Goal: Information Seeking & Learning: Learn about a topic

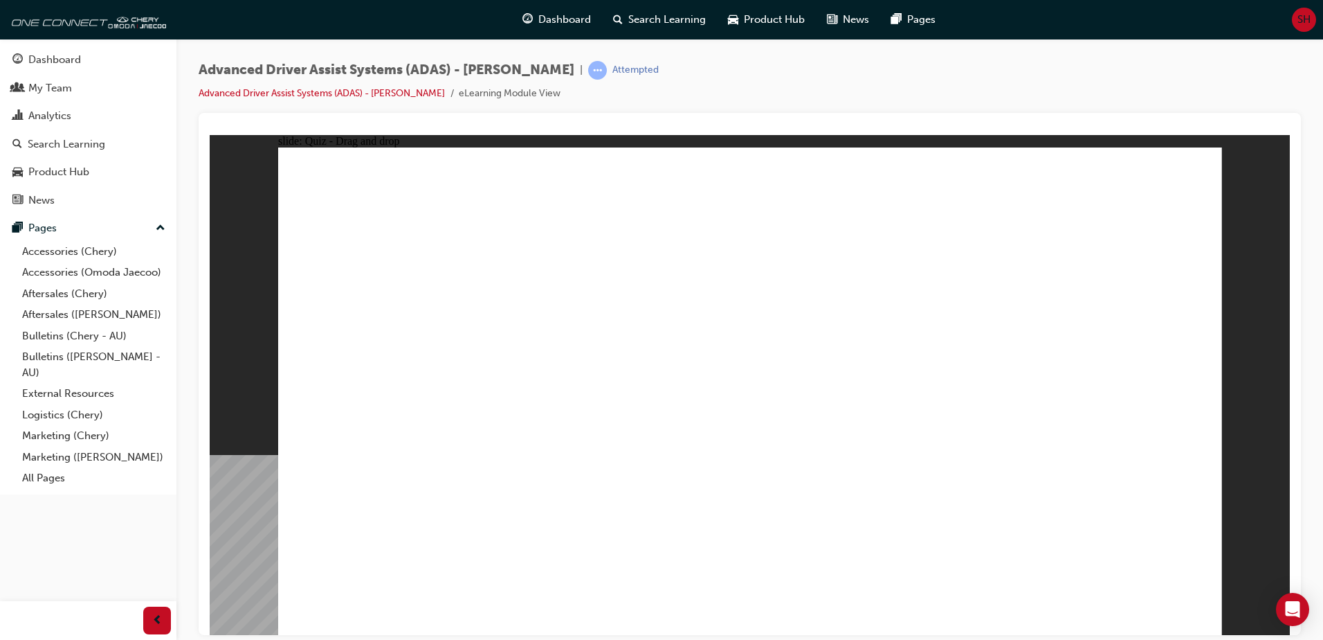
drag, startPoint x: 589, startPoint y: 540, endPoint x: 689, endPoint y: 237, distance: 318.7
drag, startPoint x: 709, startPoint y: 197, endPoint x: 602, endPoint y: 549, distance: 368.3
drag, startPoint x: 758, startPoint y: 541, endPoint x: 735, endPoint y: 251, distance: 290.2
drag, startPoint x: 912, startPoint y: 514, endPoint x: 721, endPoint y: 233, distance: 340.0
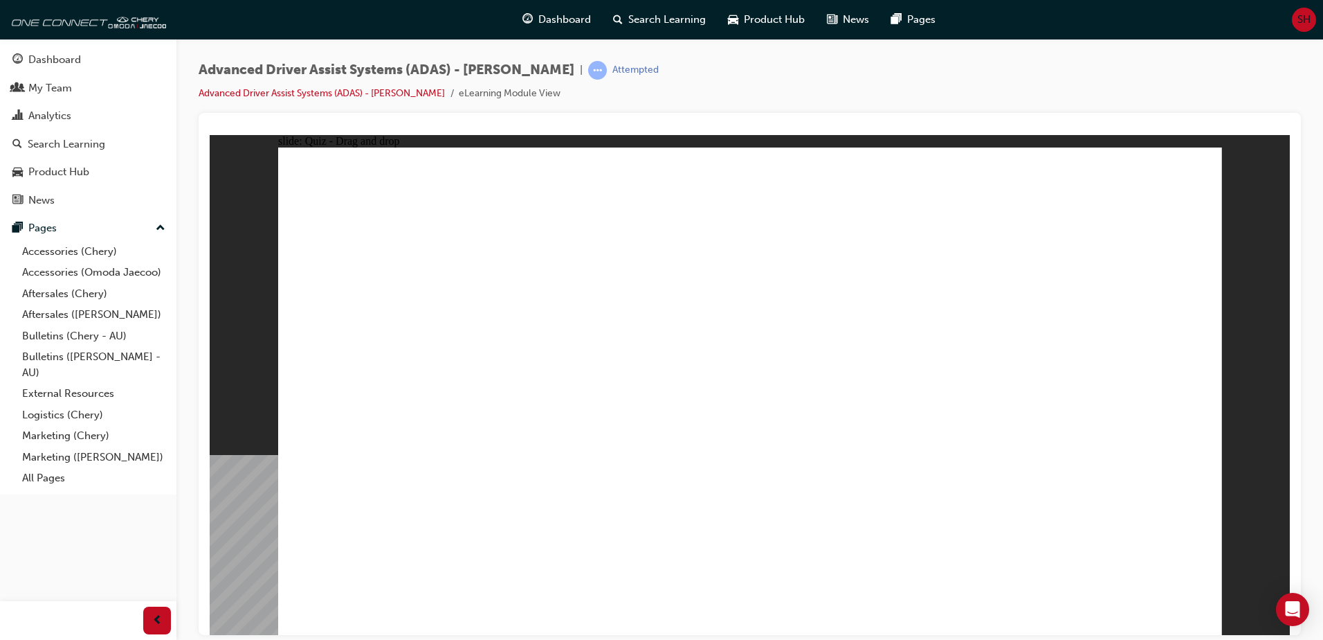
drag, startPoint x: 604, startPoint y: 520, endPoint x: 1014, endPoint y: 211, distance: 513.6
drag, startPoint x: 460, startPoint y: 527, endPoint x: 1008, endPoint y: 287, distance: 598.2
drag, startPoint x: 847, startPoint y: 256, endPoint x: 879, endPoint y: 248, distance: 33.4
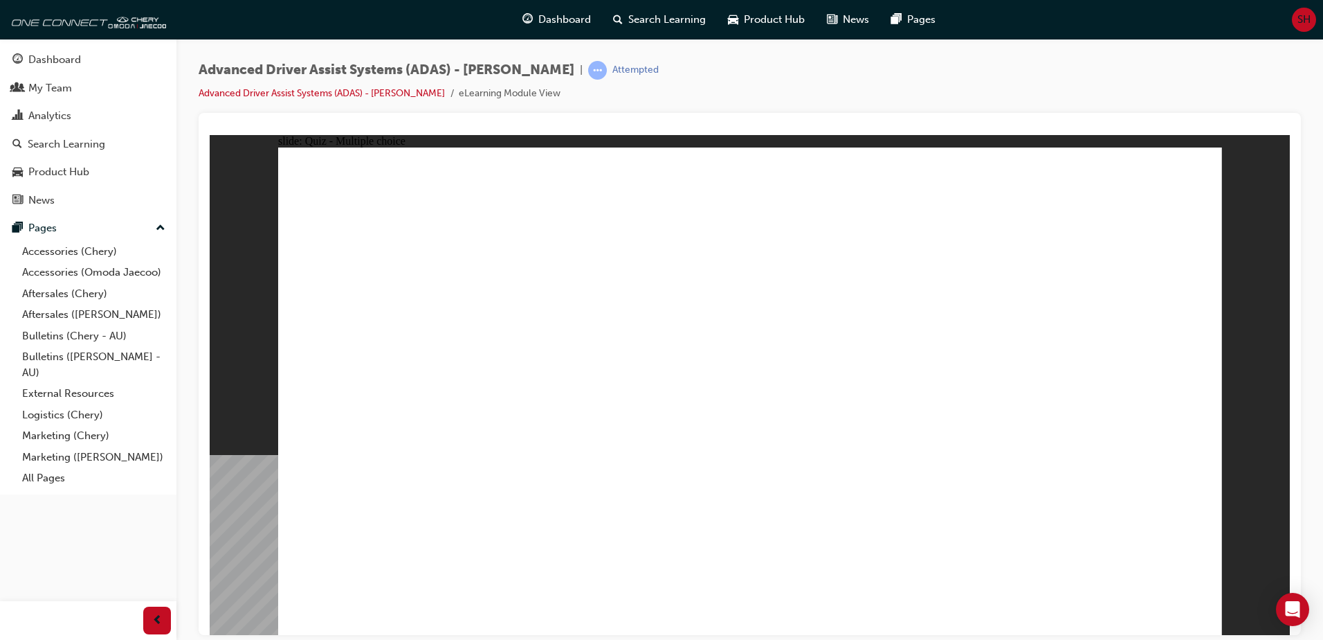
checkbox input "true"
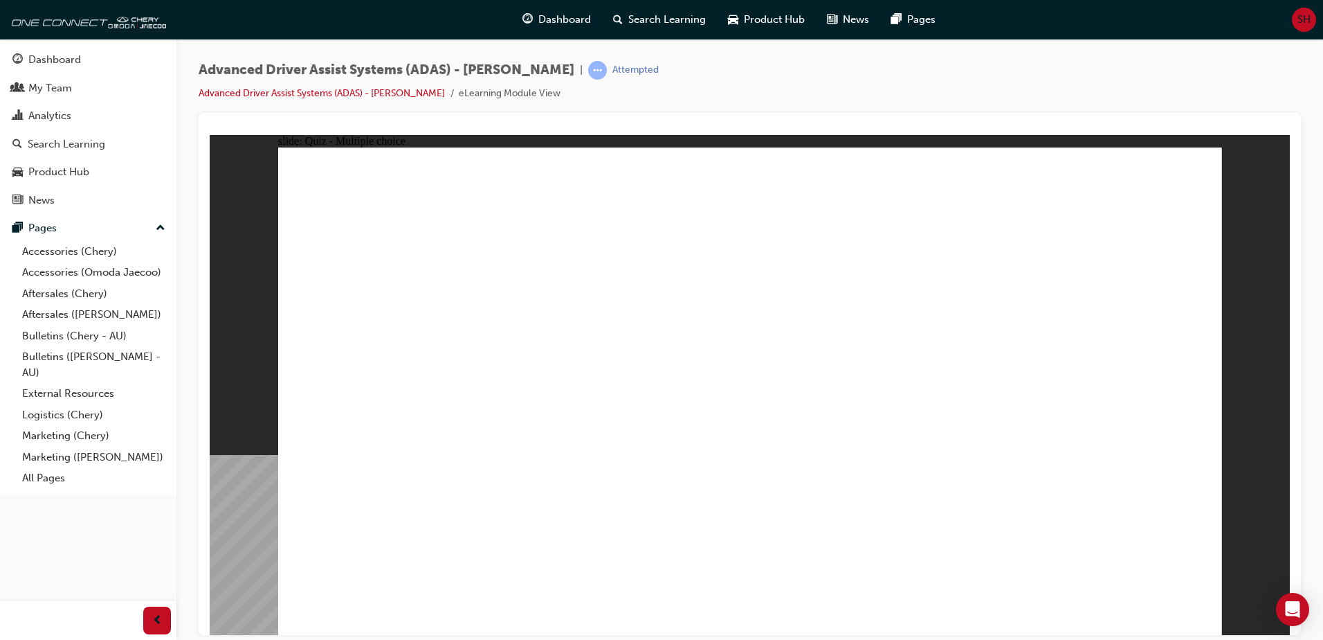
checkbox input "true"
drag, startPoint x: 886, startPoint y: 451, endPoint x: 894, endPoint y: 494, distance: 43.0
checkbox input "true"
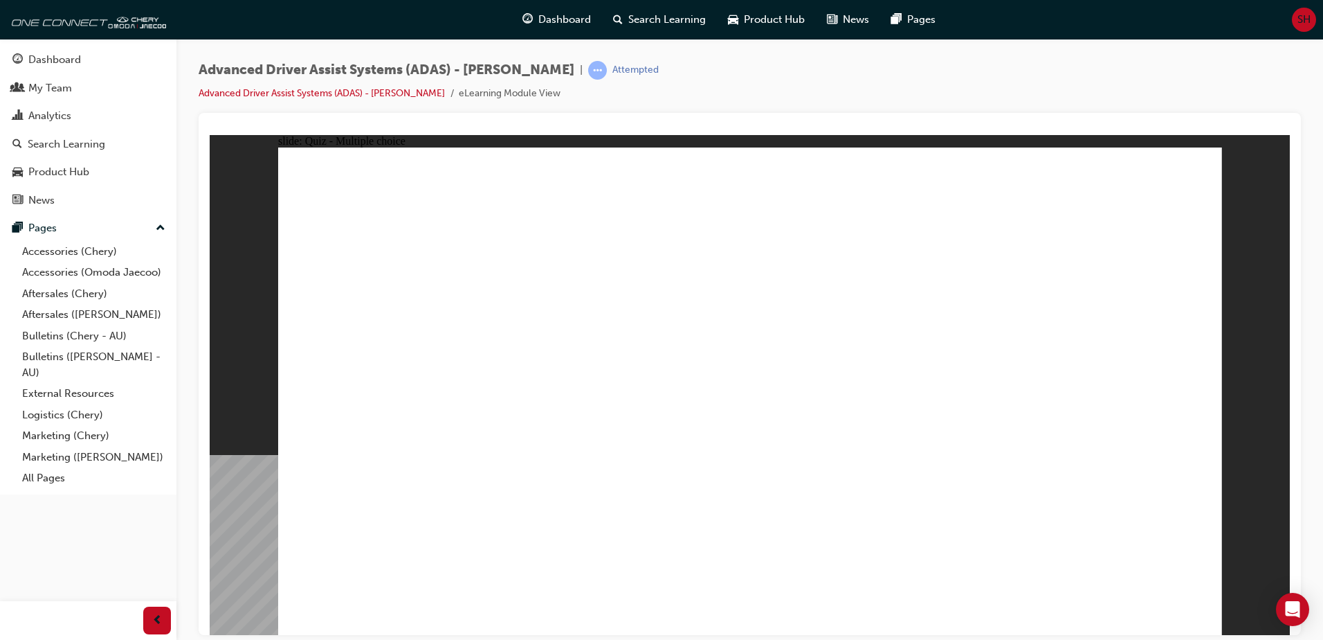
checkbox input "true"
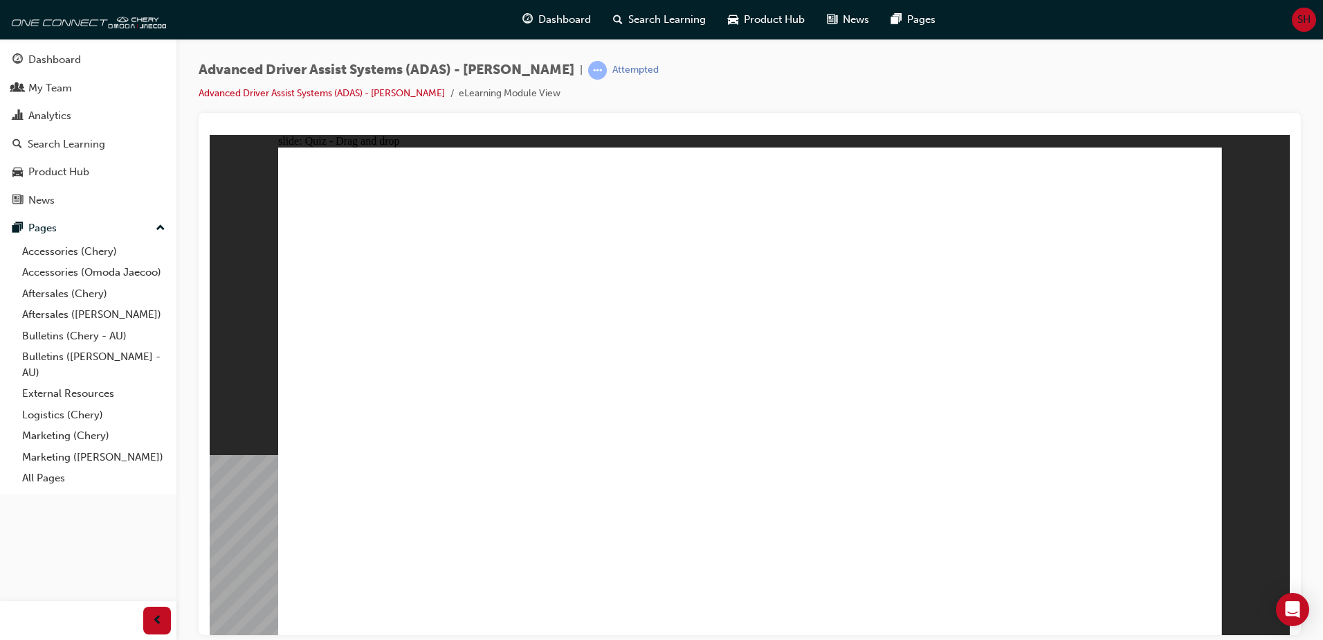
drag, startPoint x: 848, startPoint y: 240, endPoint x: 584, endPoint y: 453, distance: 339.1
drag, startPoint x: 968, startPoint y: 203, endPoint x: 549, endPoint y: 429, distance: 476.6
drag, startPoint x: 770, startPoint y: 202, endPoint x: 847, endPoint y: 463, distance: 272.2
drag, startPoint x: 768, startPoint y: 236, endPoint x: 865, endPoint y: 514, distance: 294.6
drag, startPoint x: 883, startPoint y: 217, endPoint x: 945, endPoint y: 470, distance: 260.9
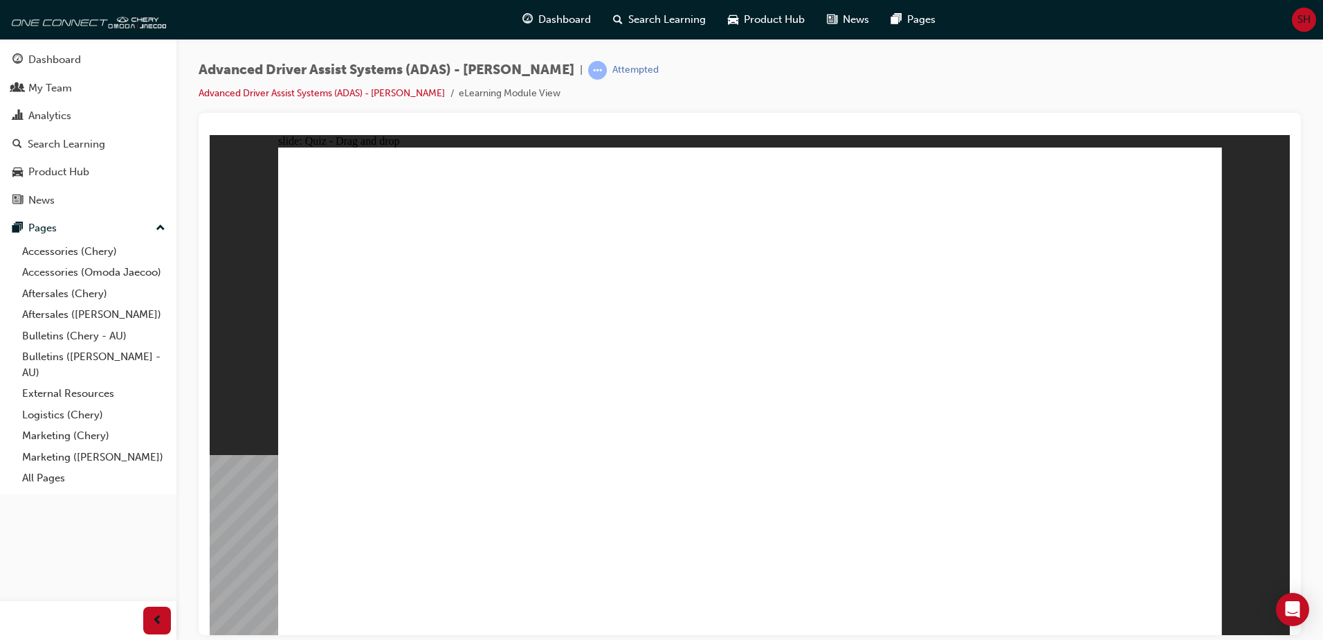
drag, startPoint x: 959, startPoint y: 245, endPoint x: 961, endPoint y: 253, distance: 8.1
drag, startPoint x: 1045, startPoint y: 237, endPoint x: 1043, endPoint y: 252, distance: 14.7
drag, startPoint x: 954, startPoint y: 249, endPoint x: 981, endPoint y: 473, distance: 225.3
drag, startPoint x: 1051, startPoint y: 203, endPoint x: 888, endPoint y: 251, distance: 170.0
drag, startPoint x: 1060, startPoint y: 199, endPoint x: 520, endPoint y: 513, distance: 625.3
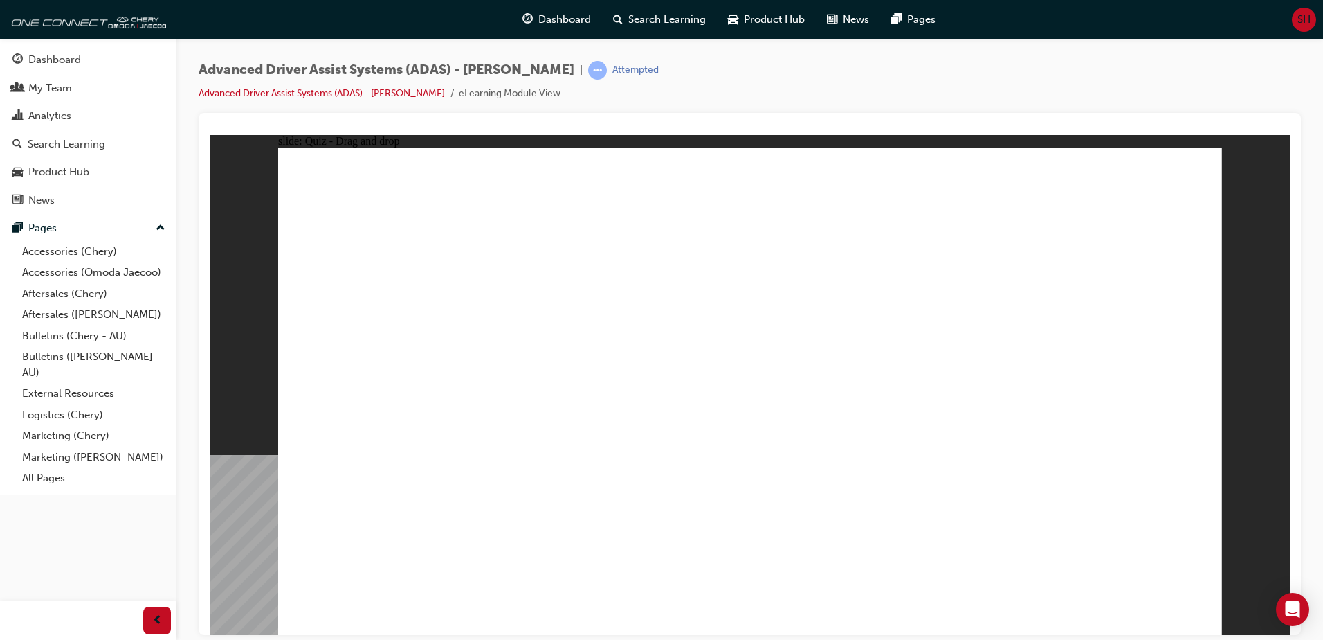
drag, startPoint x: 1046, startPoint y: 248, endPoint x: 641, endPoint y: 504, distance: 479.1
drag, startPoint x: 761, startPoint y: 534, endPoint x: 715, endPoint y: 257, distance: 280.7
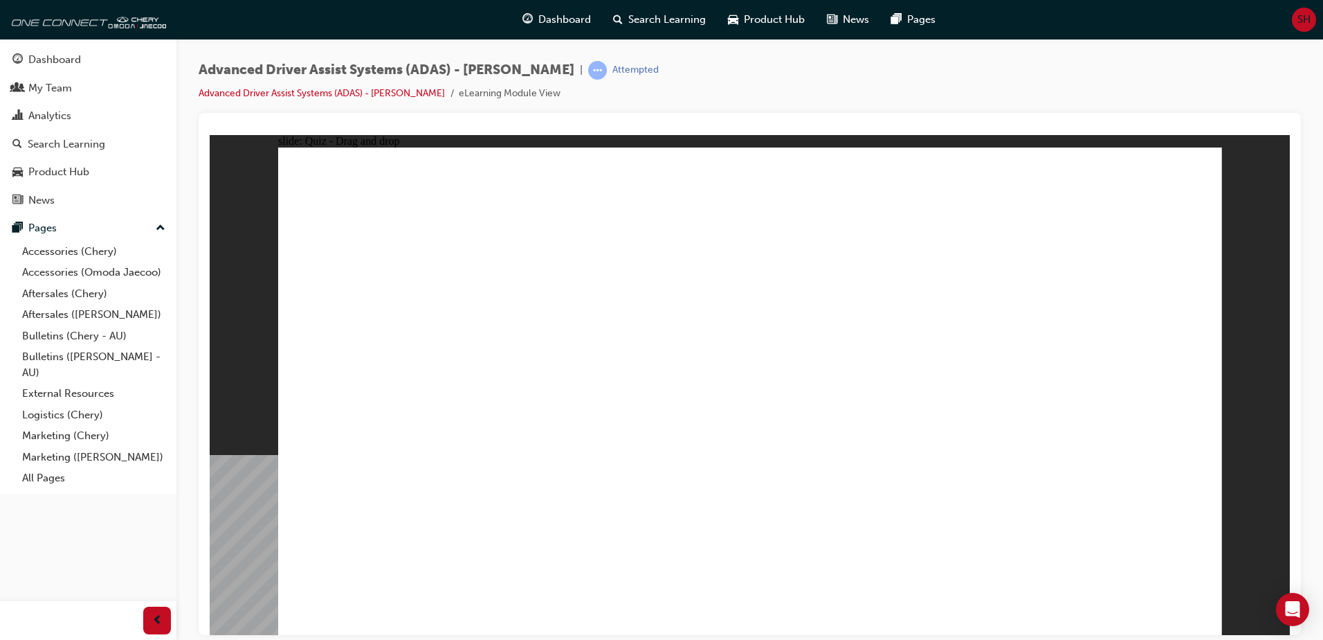
drag, startPoint x: 927, startPoint y: 521, endPoint x: 839, endPoint y: 201, distance: 331.6
drag, startPoint x: 633, startPoint y: 516, endPoint x: 1094, endPoint y: 181, distance: 569.9
drag, startPoint x: 462, startPoint y: 532, endPoint x: 1137, endPoint y: 208, distance: 749.2
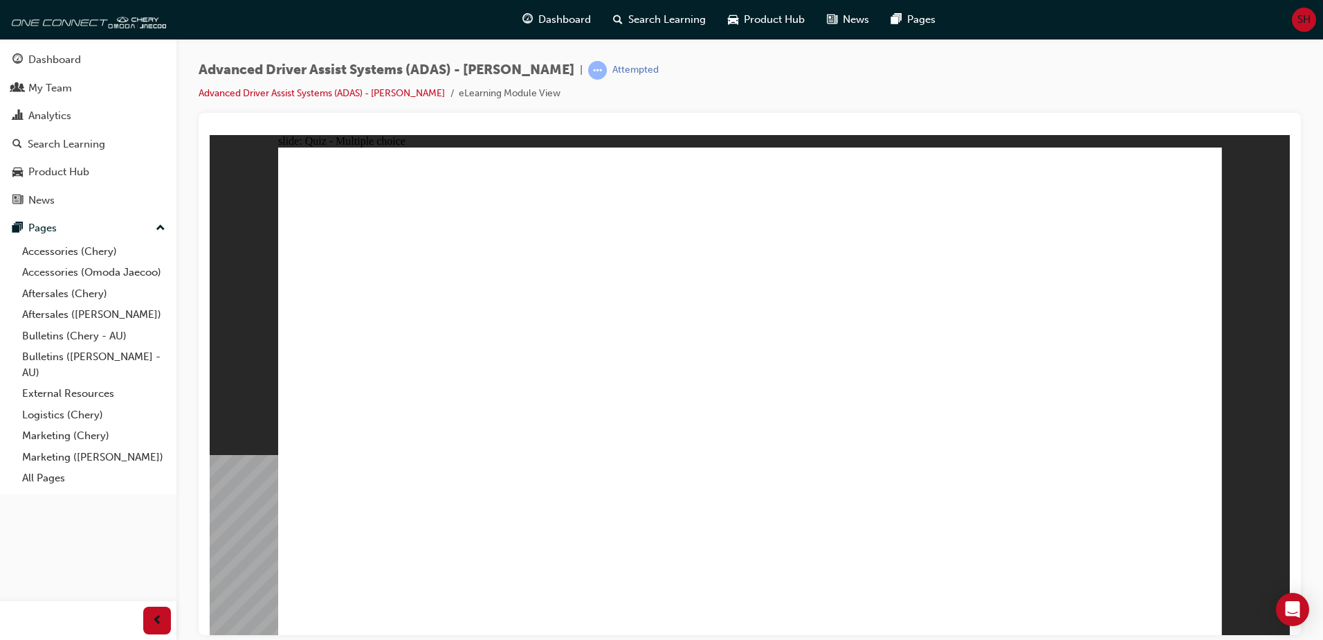
checkbox input "true"
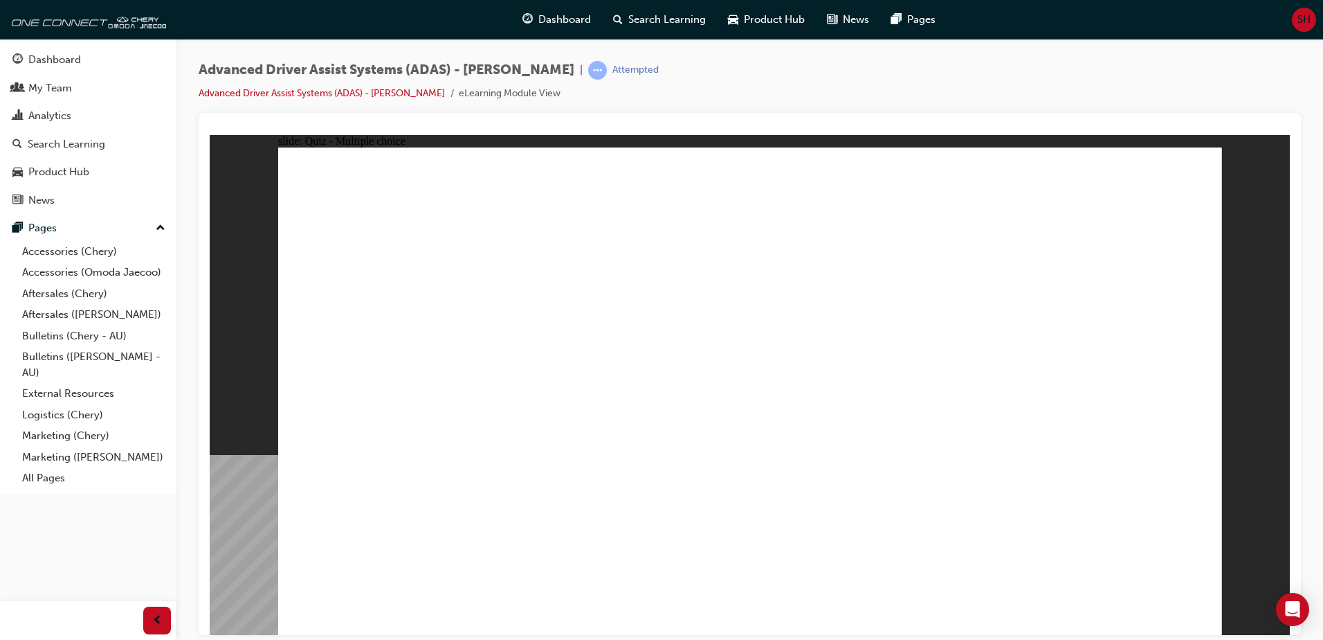
checkbox input "true"
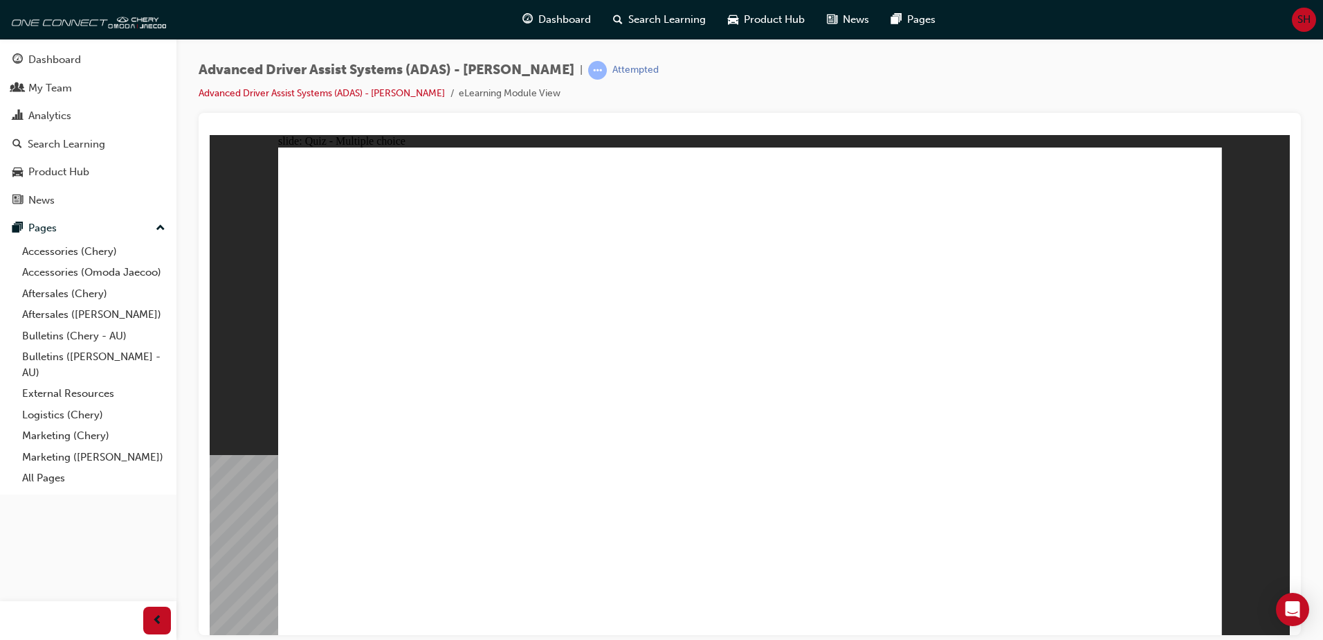
checkbox input "true"
drag, startPoint x: 740, startPoint y: 202, endPoint x: 390, endPoint y: 472, distance: 442.2
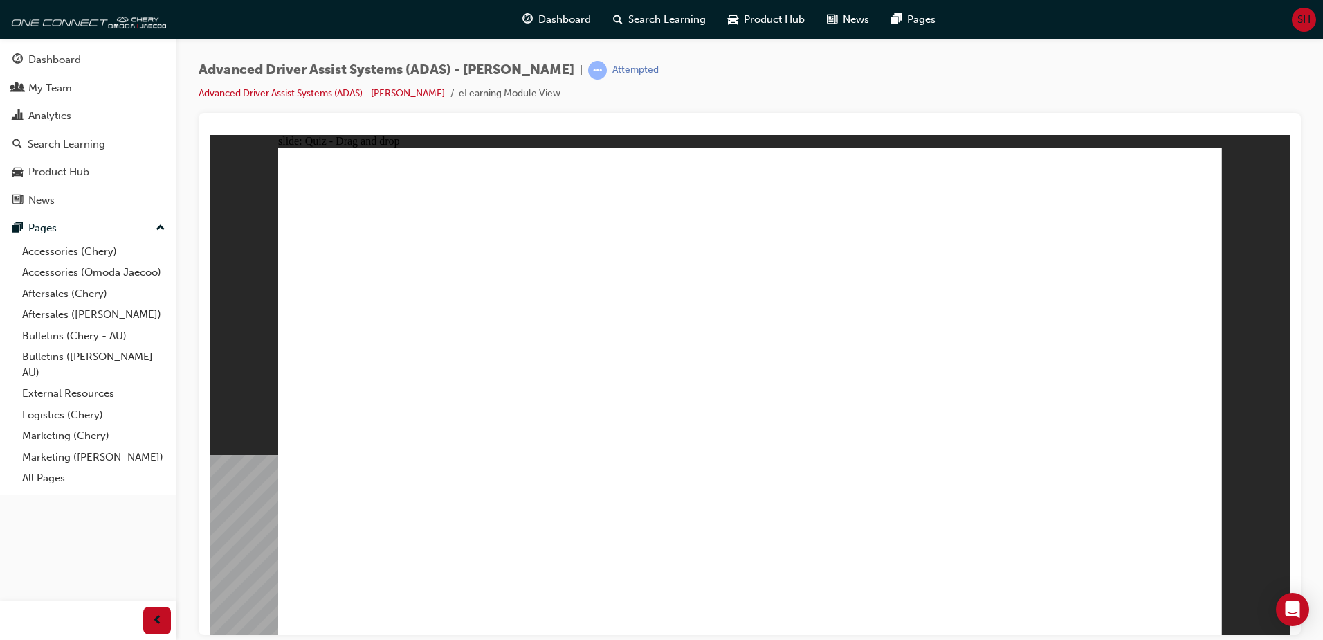
drag, startPoint x: 760, startPoint y: 244, endPoint x: 766, endPoint y: 459, distance: 214.6
drag, startPoint x: 1044, startPoint y: 242, endPoint x: 851, endPoint y: 465, distance: 295.9
drag, startPoint x: 969, startPoint y: 246, endPoint x: 944, endPoint y: 459, distance: 213.9
drag, startPoint x: 956, startPoint y: 203, endPoint x: 468, endPoint y: 459, distance: 551.1
drag, startPoint x: 849, startPoint y: 200, endPoint x: 539, endPoint y: 462, distance: 406.2
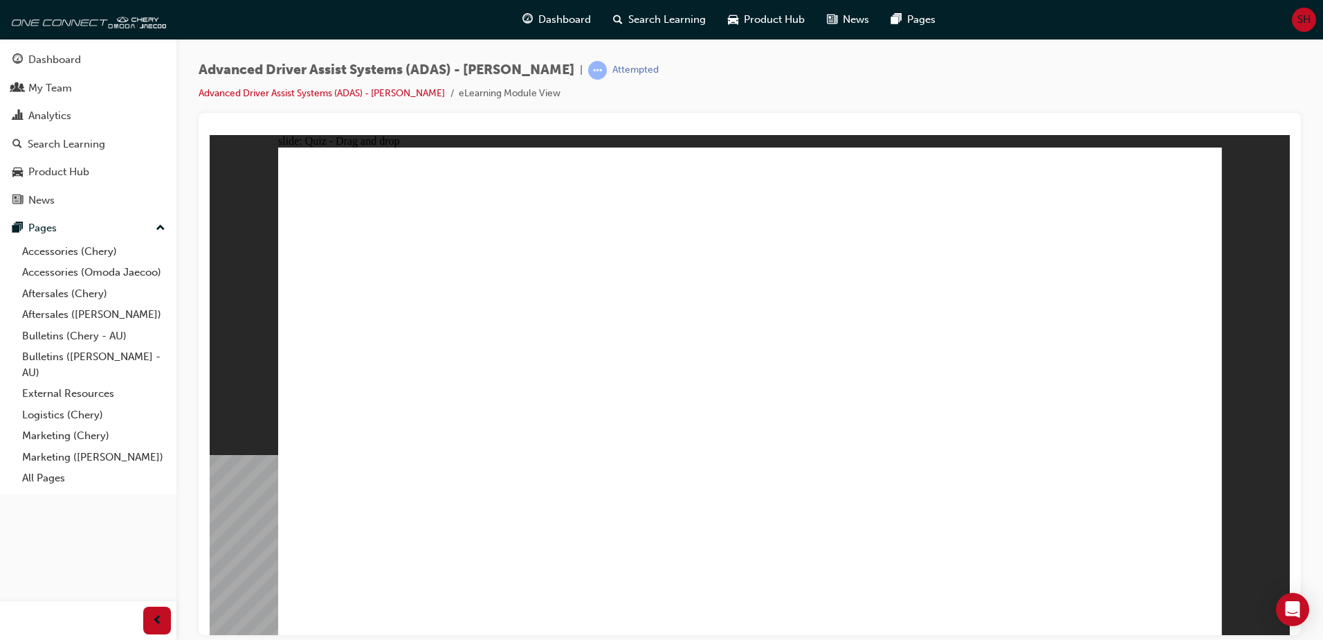
drag, startPoint x: 869, startPoint y: 241, endPoint x: 643, endPoint y: 457, distance: 312.8
drag, startPoint x: 1071, startPoint y: 202, endPoint x: 1018, endPoint y: 460, distance: 263.6
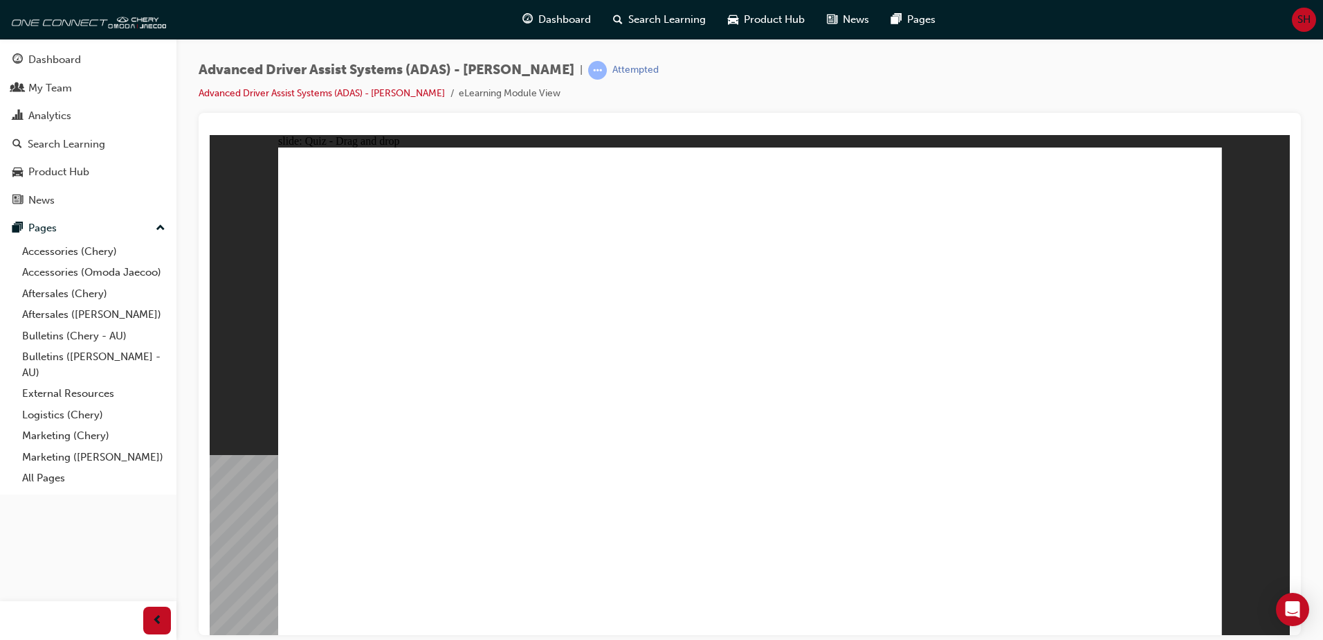
drag, startPoint x: 586, startPoint y: 533, endPoint x: 680, endPoint y: 202, distance: 344.0
drag, startPoint x: 725, startPoint y: 541, endPoint x: 698, endPoint y: 273, distance: 269.8
drag, startPoint x: 492, startPoint y: 531, endPoint x: 1038, endPoint y: 228, distance: 624.3
drag, startPoint x: 929, startPoint y: 500, endPoint x: 1013, endPoint y: 264, distance: 251.1
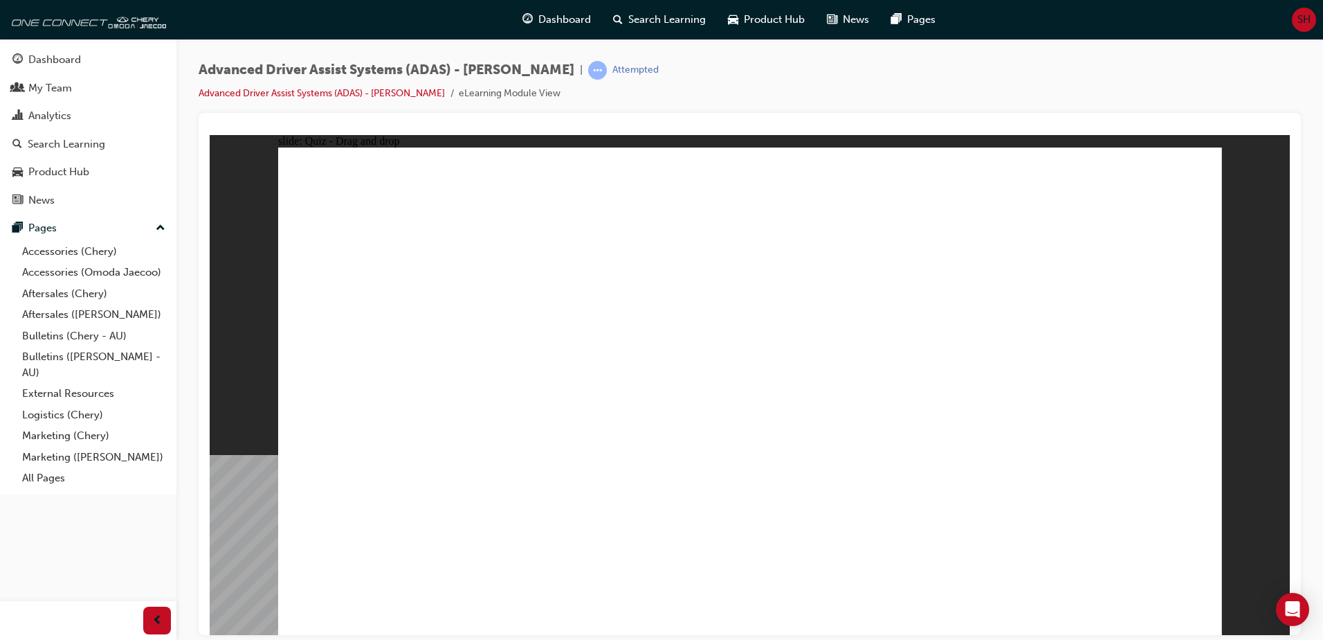
drag, startPoint x: 957, startPoint y: 395, endPoint x: 1036, endPoint y: 215, distance: 197.1
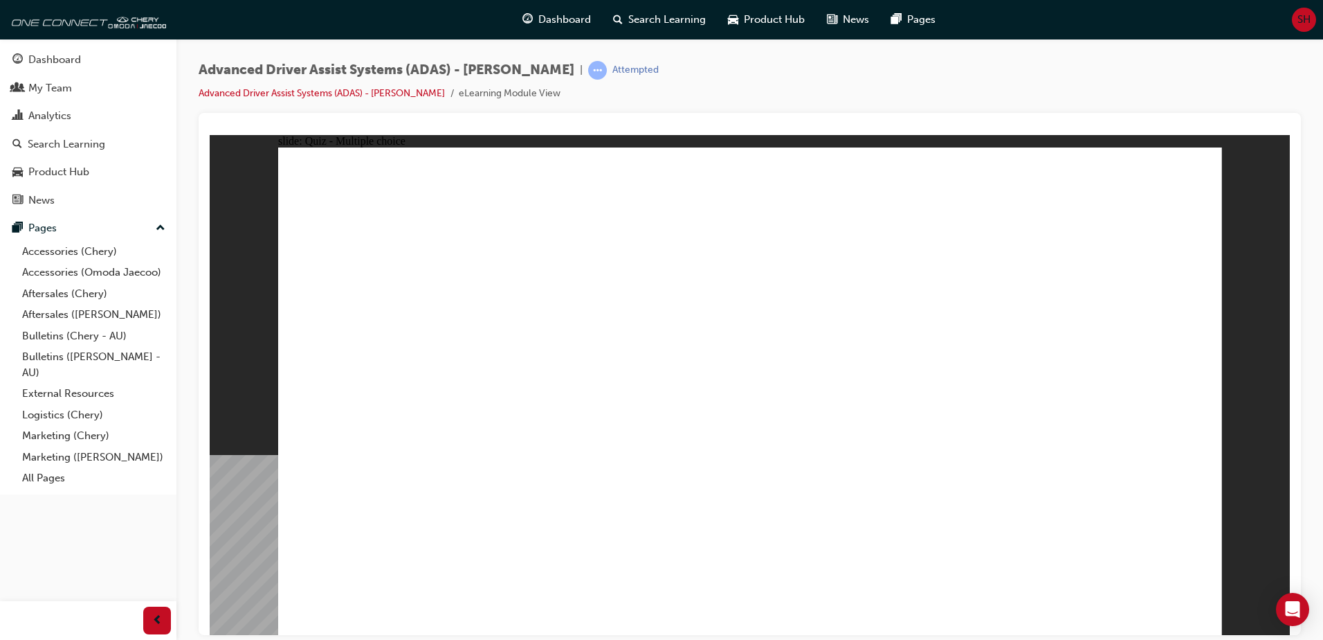
checkbox input "true"
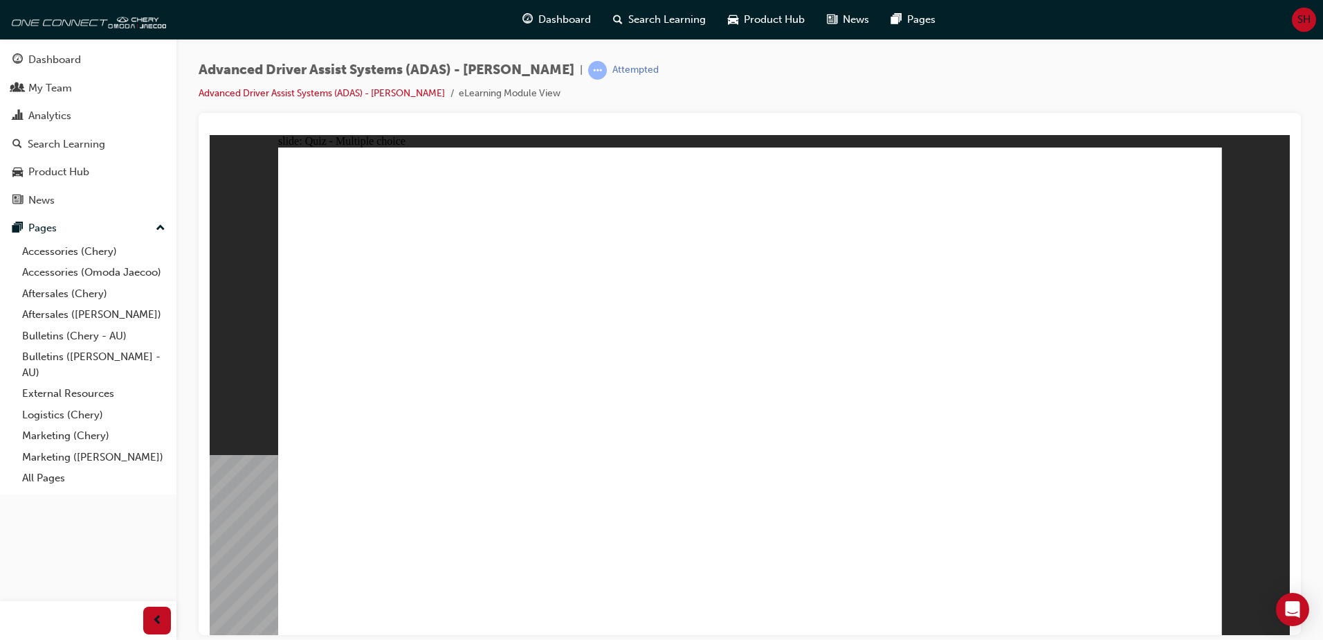
checkbox input "true"
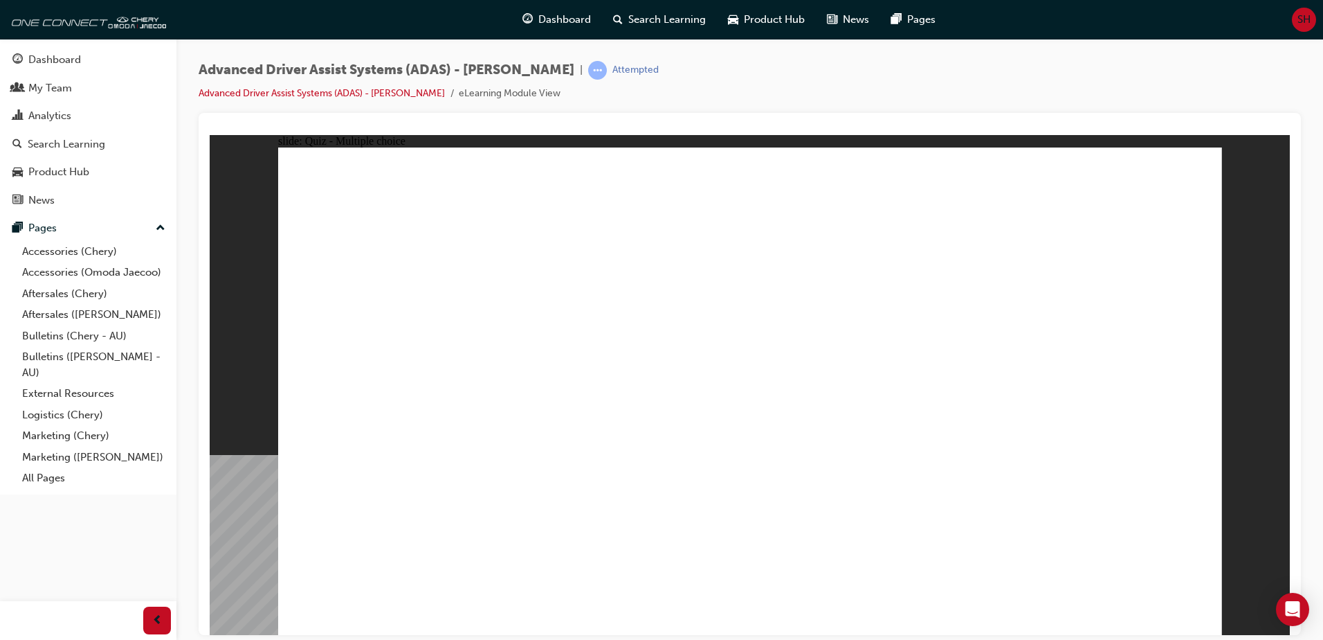
drag, startPoint x: 761, startPoint y: 201, endPoint x: 408, endPoint y: 473, distance: 445.7
drag, startPoint x: 755, startPoint y: 242, endPoint x: 454, endPoint y: 465, distance: 374.6
drag, startPoint x: 976, startPoint y: 236, endPoint x: 820, endPoint y: 463, distance: 275.7
drag, startPoint x: 851, startPoint y: 240, endPoint x: 542, endPoint y: 457, distance: 377.7
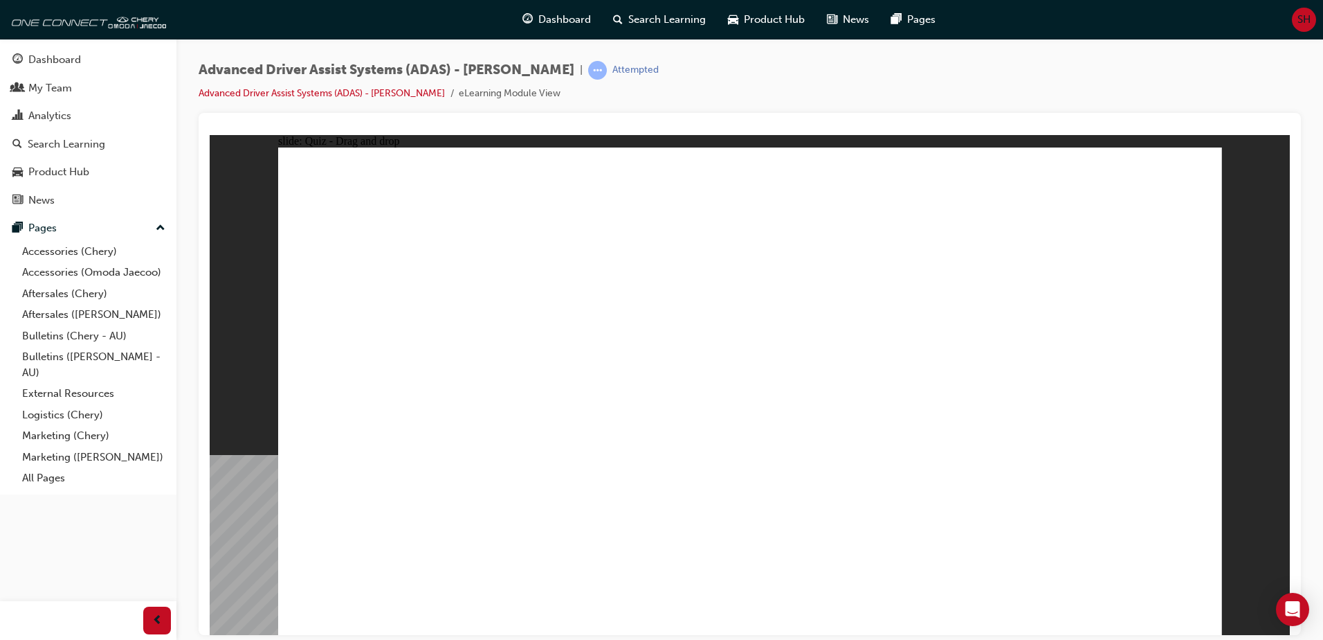
drag, startPoint x: 1037, startPoint y: 242, endPoint x: 830, endPoint y: 462, distance: 302.1
drag, startPoint x: 1059, startPoint y: 200, endPoint x: 859, endPoint y: 302, distance: 224.7
drag, startPoint x: 974, startPoint y: 194, endPoint x: 421, endPoint y: 482, distance: 623.2
drag, startPoint x: 860, startPoint y: 192, endPoint x: 977, endPoint y: 493, distance: 322.4
drag, startPoint x: 1071, startPoint y: 207, endPoint x: 1006, endPoint y: 509, distance: 308.7
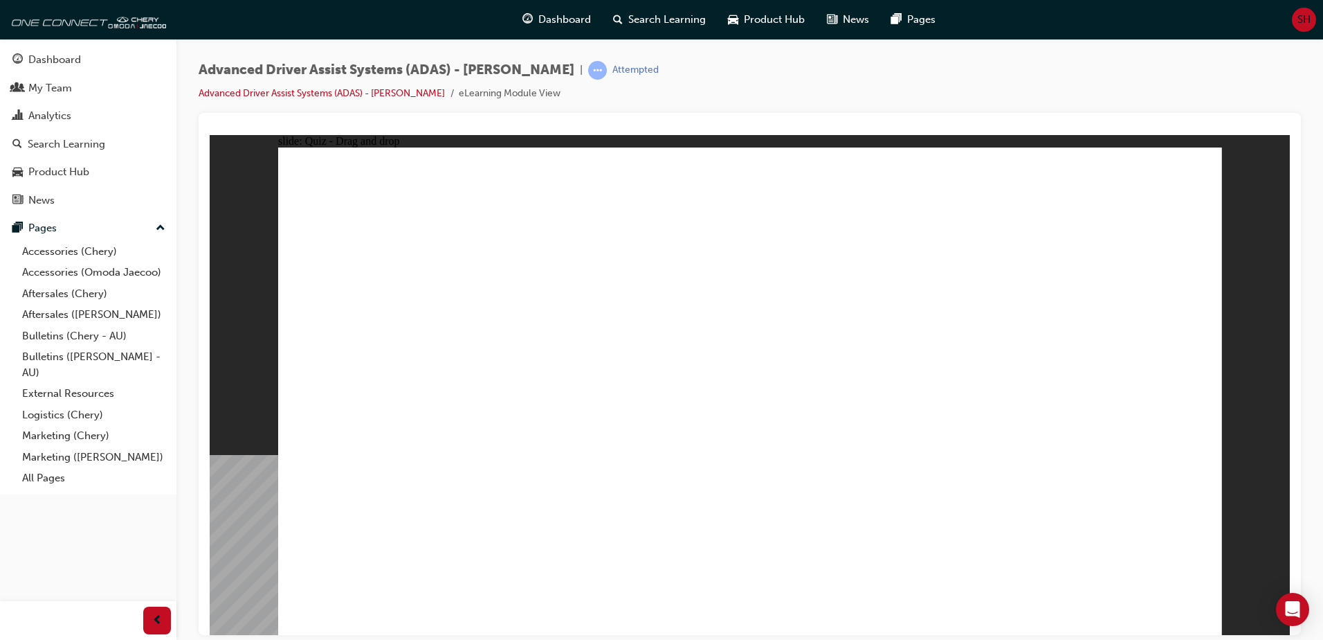
drag, startPoint x: 764, startPoint y: 462, endPoint x: 767, endPoint y: 472, distance: 10.1
